Goal: Task Accomplishment & Management: Manage account settings

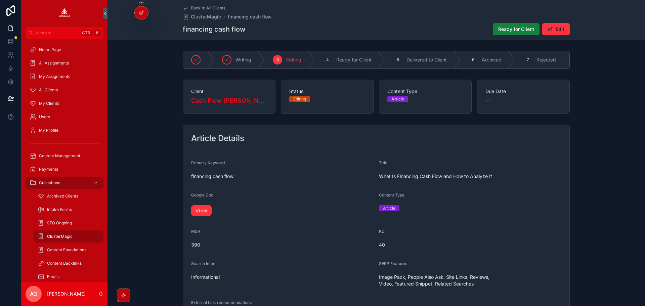
click at [510, 29] on span "Ready for Client" at bounding box center [516, 29] width 36 height 7
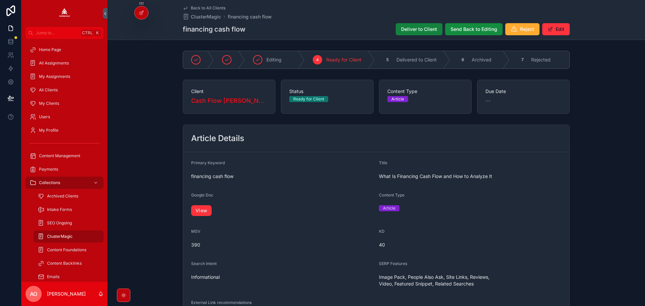
click at [429, 29] on span "Deliver to Client" at bounding box center [419, 29] width 36 height 7
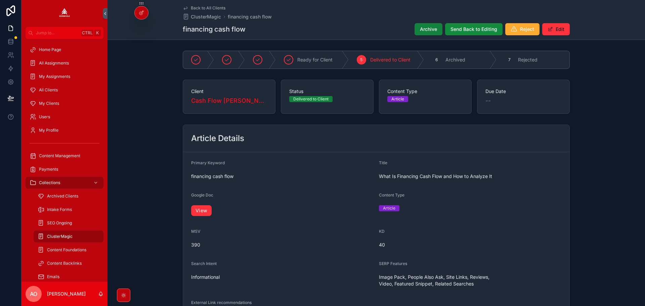
click at [422, 26] on span "Archive" at bounding box center [428, 29] width 17 height 7
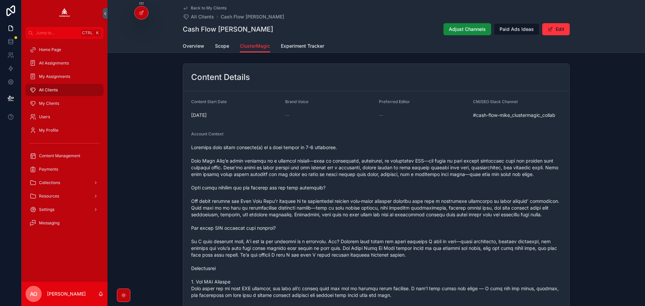
scroll to position [672, 0]
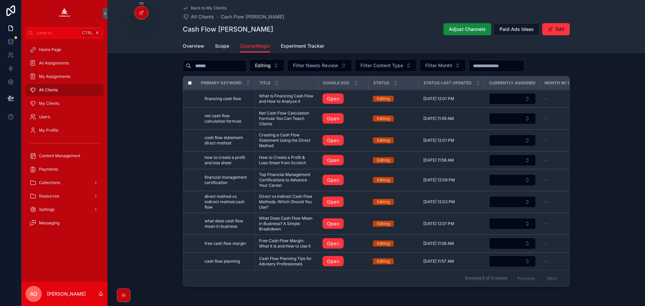
click at [147, 123] on div "ClusterMagic Assignments Export Editing Filter Needs Review Filter Content Type…" at bounding box center [377, 163] width 538 height 252
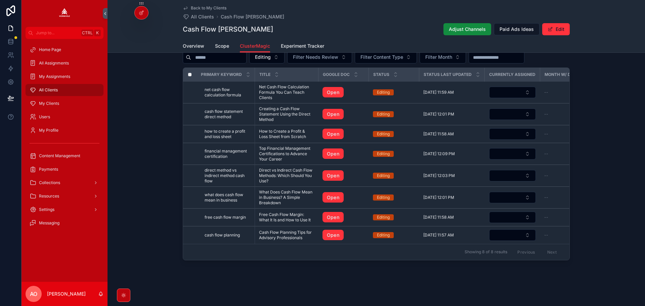
scroll to position [653, 0]
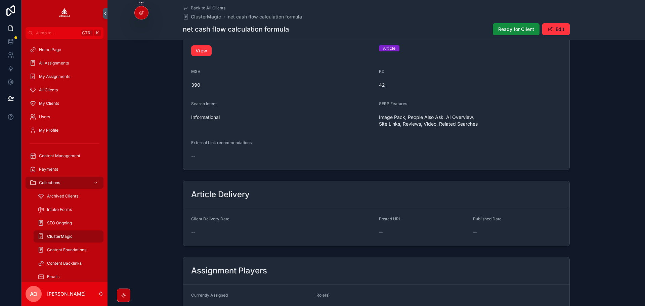
scroll to position [28, 0]
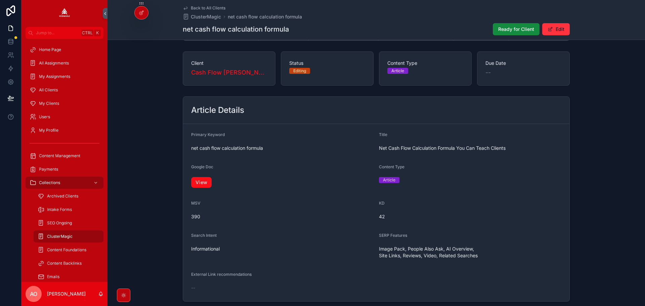
click at [208, 182] on link "View" at bounding box center [201, 182] width 20 height 11
click at [199, 185] on link "View" at bounding box center [201, 182] width 20 height 11
click at [503, 28] on span "Ready for Client" at bounding box center [516, 29] width 36 height 7
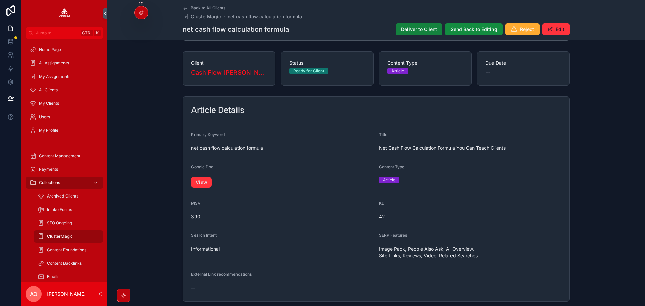
click at [417, 31] on span "Deliver to Client" at bounding box center [419, 29] width 36 height 7
click at [423, 29] on span "Archive" at bounding box center [428, 29] width 17 height 7
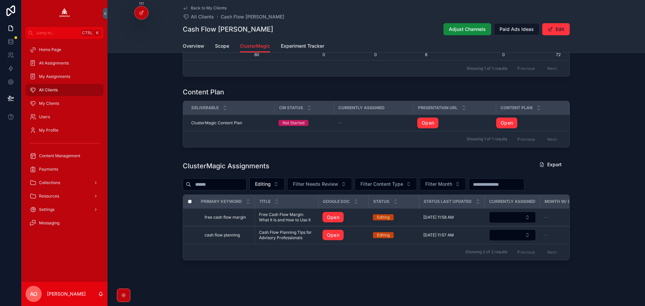
scroll to position [560, 0]
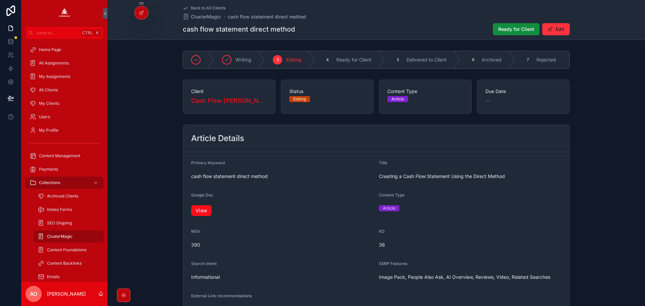
click at [191, 216] on link "View" at bounding box center [201, 210] width 20 height 11
click at [525, 27] on span "Ready for Client" at bounding box center [516, 29] width 36 height 7
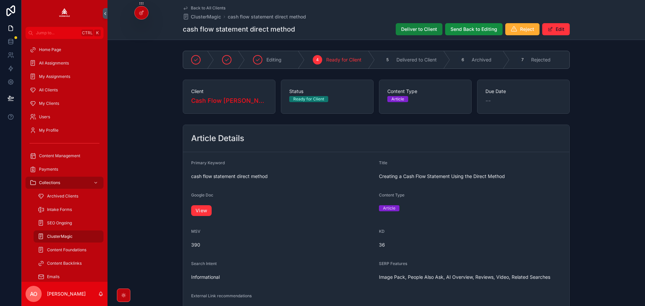
click at [420, 27] on span "Deliver to Client" at bounding box center [419, 29] width 36 height 7
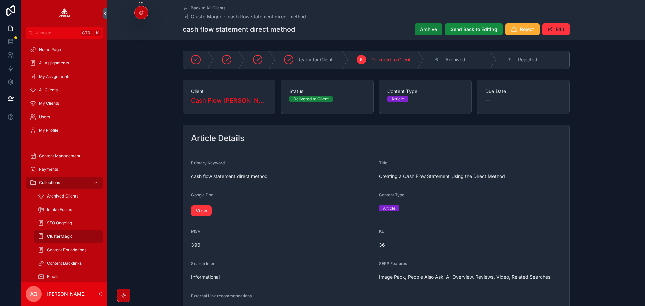
click at [419, 30] on button "Archive" at bounding box center [429, 29] width 28 height 12
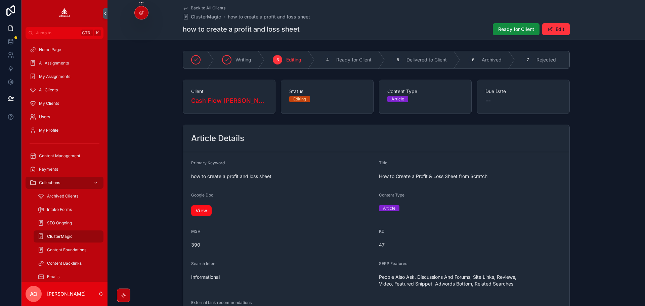
click at [198, 216] on link "View" at bounding box center [201, 210] width 20 height 11
click at [508, 33] on button "Ready for Client" at bounding box center [516, 29] width 47 height 12
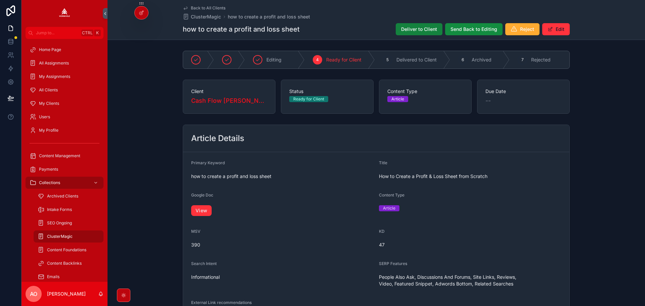
click at [417, 28] on span "Deliver to Client" at bounding box center [419, 29] width 36 height 7
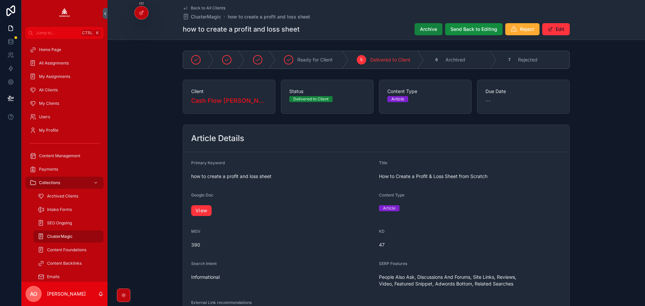
click at [428, 28] on span "Archive" at bounding box center [428, 29] width 17 height 7
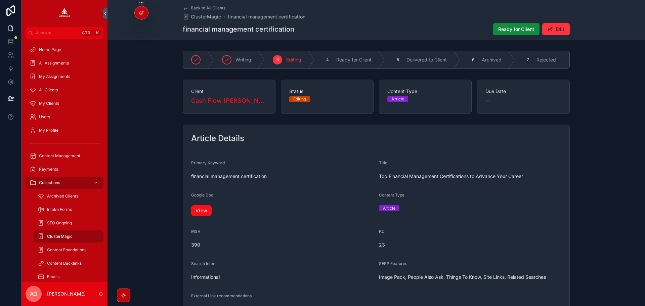
click at [202, 214] on link "View" at bounding box center [201, 210] width 20 height 11
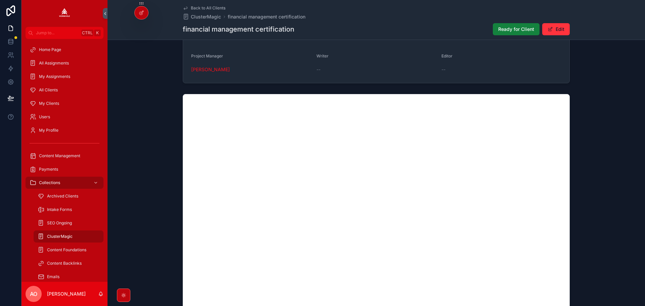
click at [512, 27] on span "Ready for Client" at bounding box center [516, 29] width 36 height 7
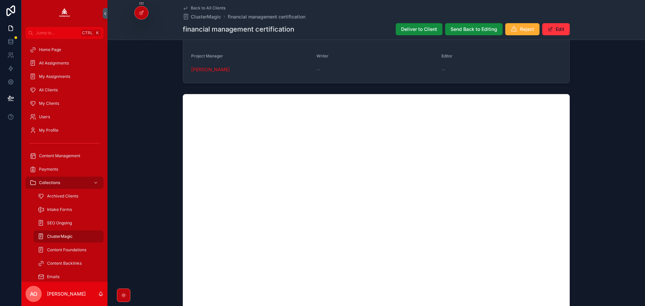
scroll to position [421, 0]
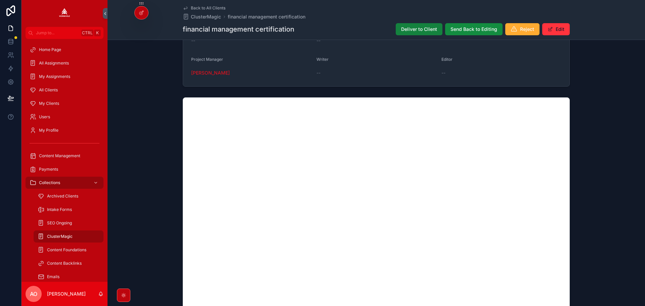
click at [425, 25] on button "Deliver to Client" at bounding box center [419, 29] width 47 height 12
click at [432, 27] on span "Archive" at bounding box center [428, 29] width 17 height 7
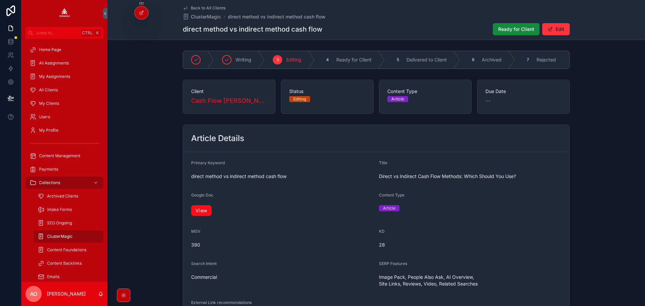
click at [203, 212] on link "View" at bounding box center [201, 210] width 20 height 11
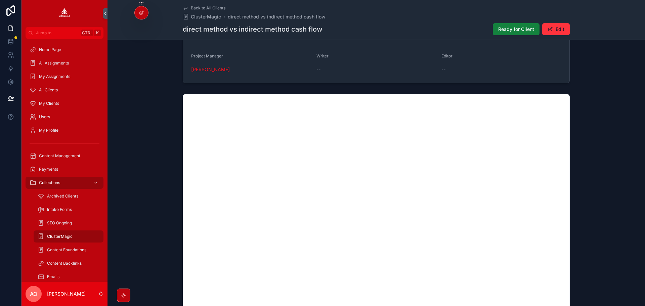
click at [498, 29] on span "Ready for Client" at bounding box center [516, 29] width 36 height 7
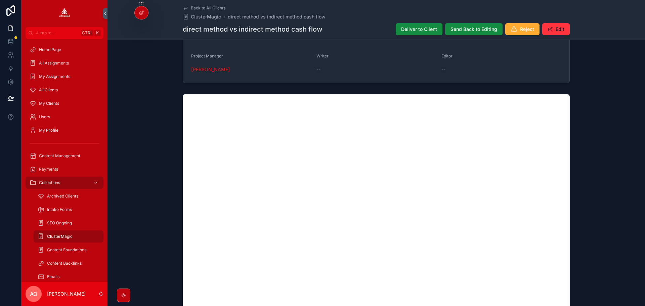
scroll to position [428, 0]
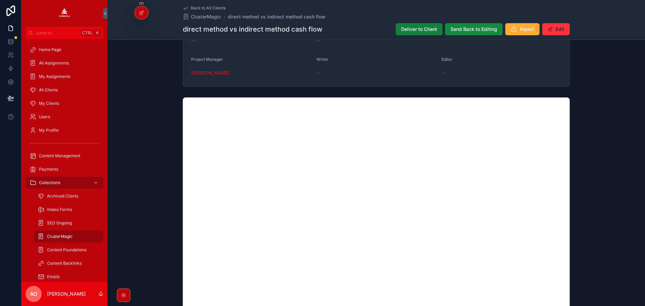
click at [419, 33] on button "Deliver to Client" at bounding box center [419, 29] width 47 height 12
click at [433, 27] on span "Archive" at bounding box center [428, 29] width 17 height 7
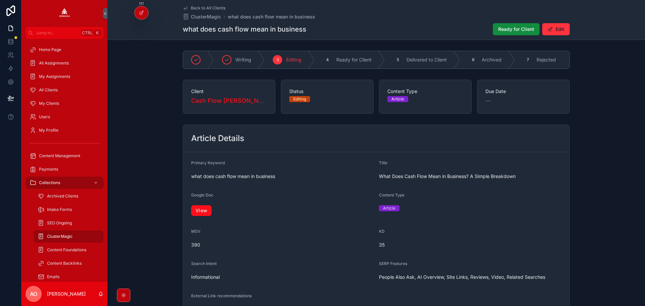
click at [194, 214] on link "View" at bounding box center [201, 210] width 20 height 11
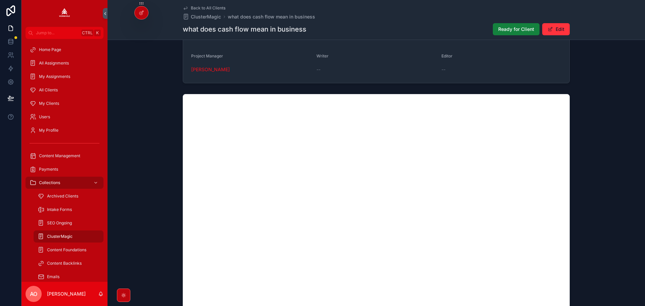
click at [516, 25] on button "Ready for Client" at bounding box center [516, 29] width 47 height 12
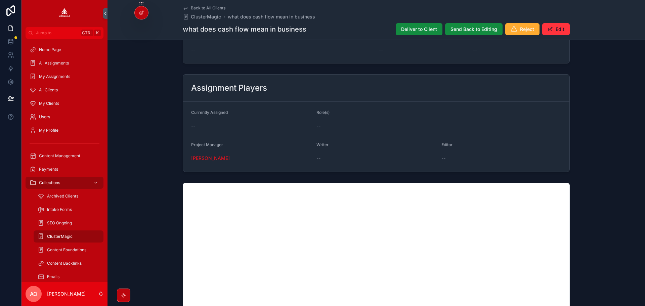
scroll to position [437, 0]
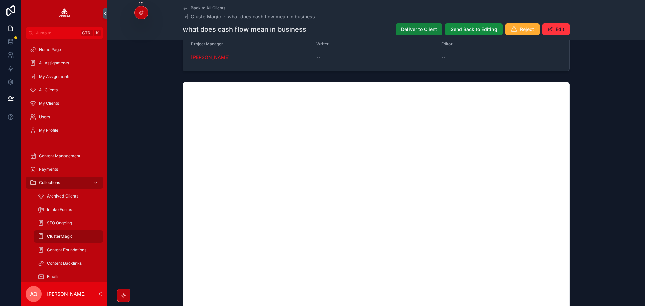
click at [416, 32] on span "Deliver to Client" at bounding box center [419, 29] width 36 height 7
click at [420, 31] on span "Archive" at bounding box center [428, 29] width 17 height 7
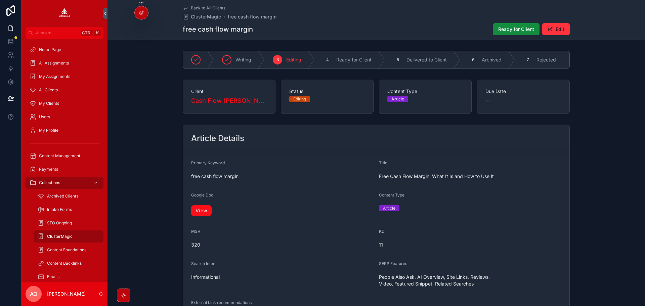
click at [202, 214] on link "View" at bounding box center [201, 210] width 20 height 11
